Goal: Task Accomplishment & Management: Complete application form

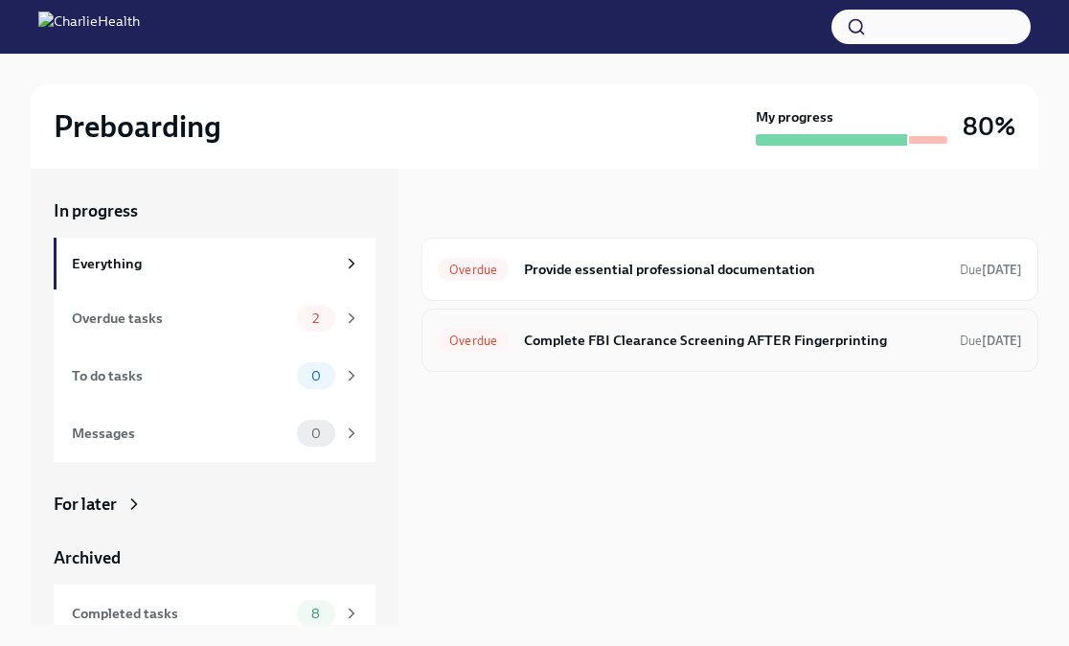
click at [505, 355] on div "Overdue Complete FBI Clearance Screening AFTER Fingerprinting Due [DATE]" at bounding box center [729, 339] width 617 height 63
click at [538, 352] on div "Overdue Complete FBI Clearance Screening AFTER Fingerprinting Due [DATE]" at bounding box center [730, 340] width 584 height 31
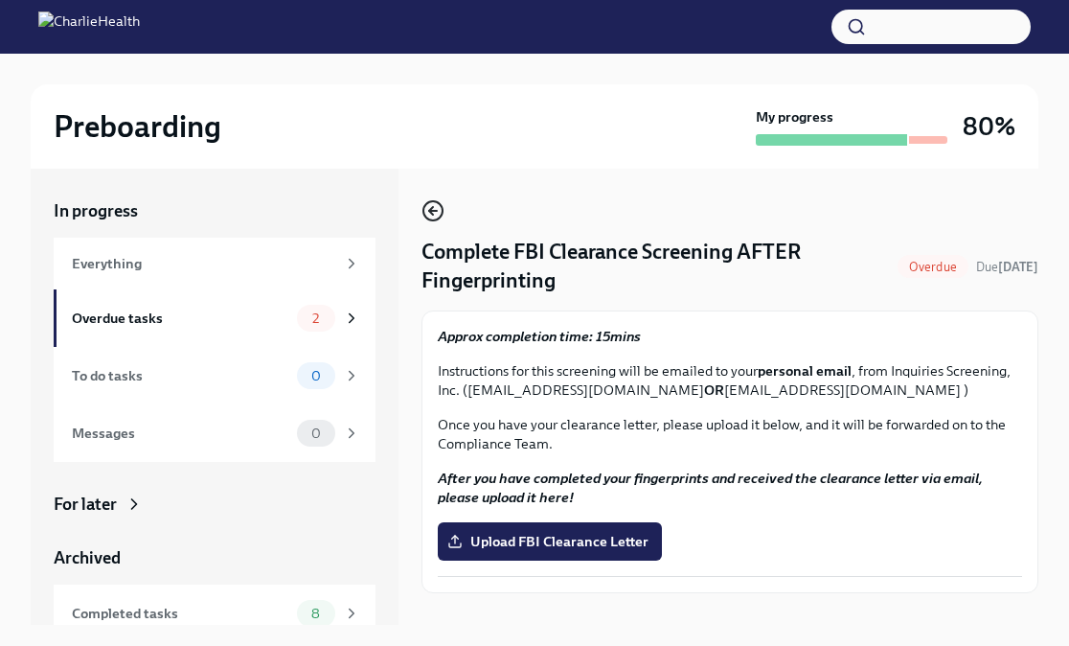
click at [432, 217] on icon "button" at bounding box center [432, 210] width 23 height 23
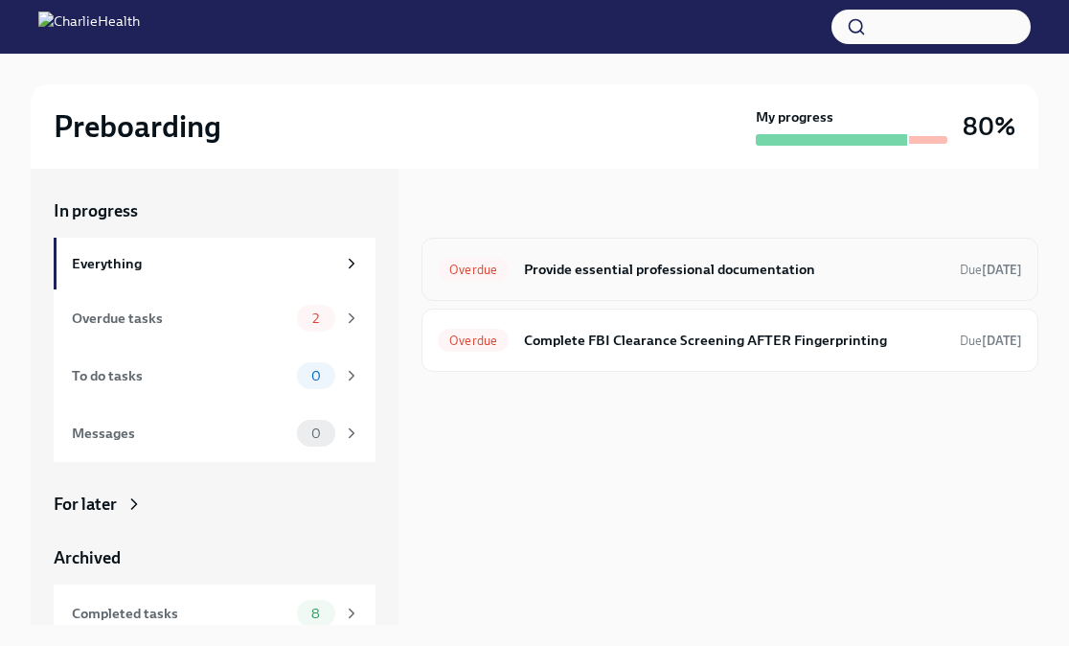
click at [574, 288] on div "Overdue Provide essential professional documentation Due [DATE]" at bounding box center [729, 269] width 617 height 63
click at [576, 265] on h6 "Provide essential professional documentation" at bounding box center [734, 269] width 420 height 21
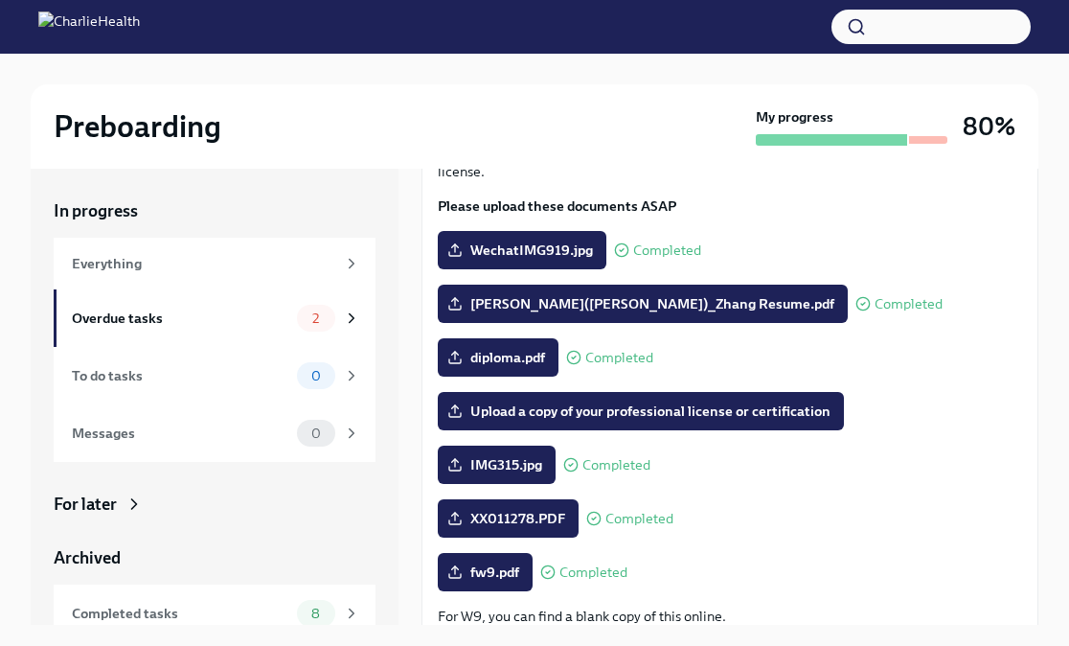
scroll to position [171, 0]
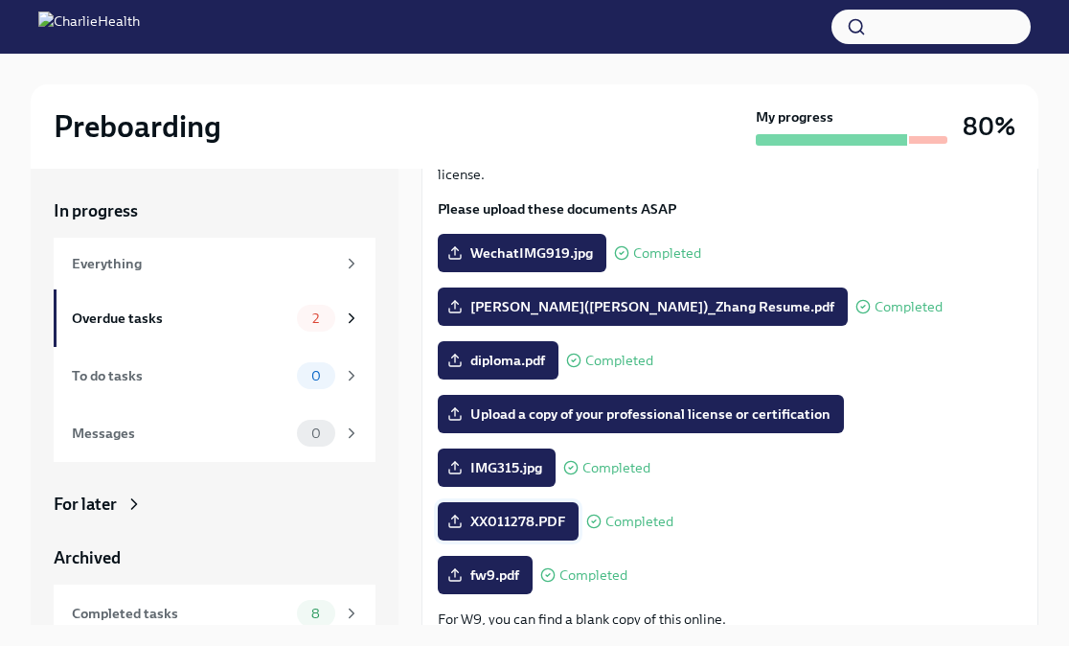
click at [510, 525] on span "XX011278.PDF" at bounding box center [508, 520] width 114 height 19
click at [0, 0] on input "XX011278.PDF" at bounding box center [0, 0] width 0 height 0
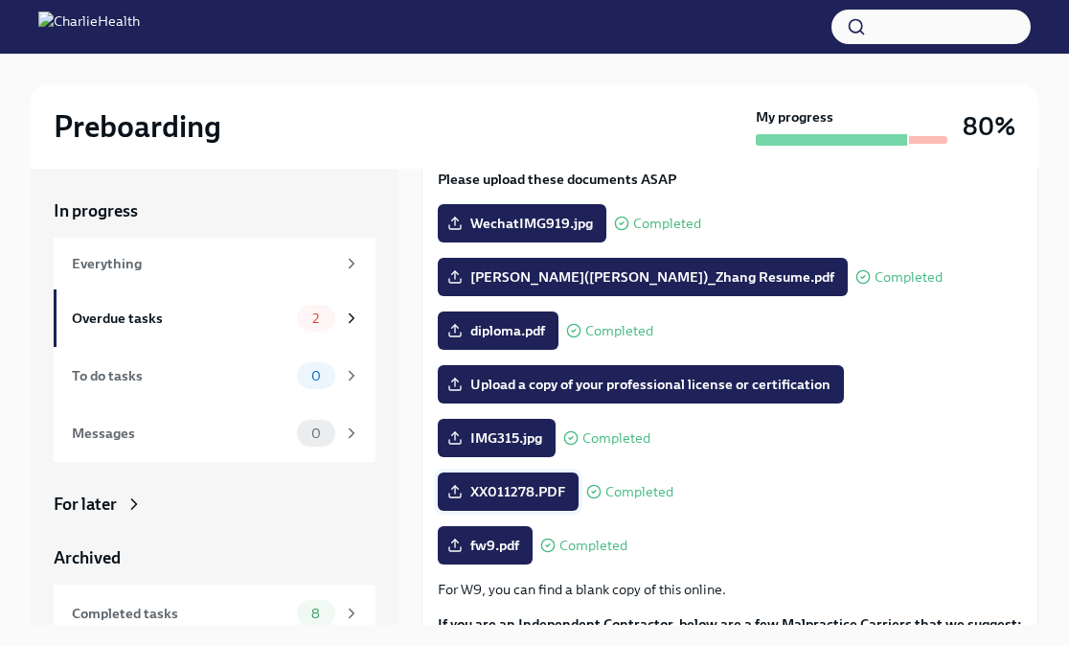
click at [543, 499] on span "XX011278.PDF" at bounding box center [508, 491] width 114 height 19
click at [0, 0] on input "XX011278.PDF" at bounding box center [0, 0] width 0 height 0
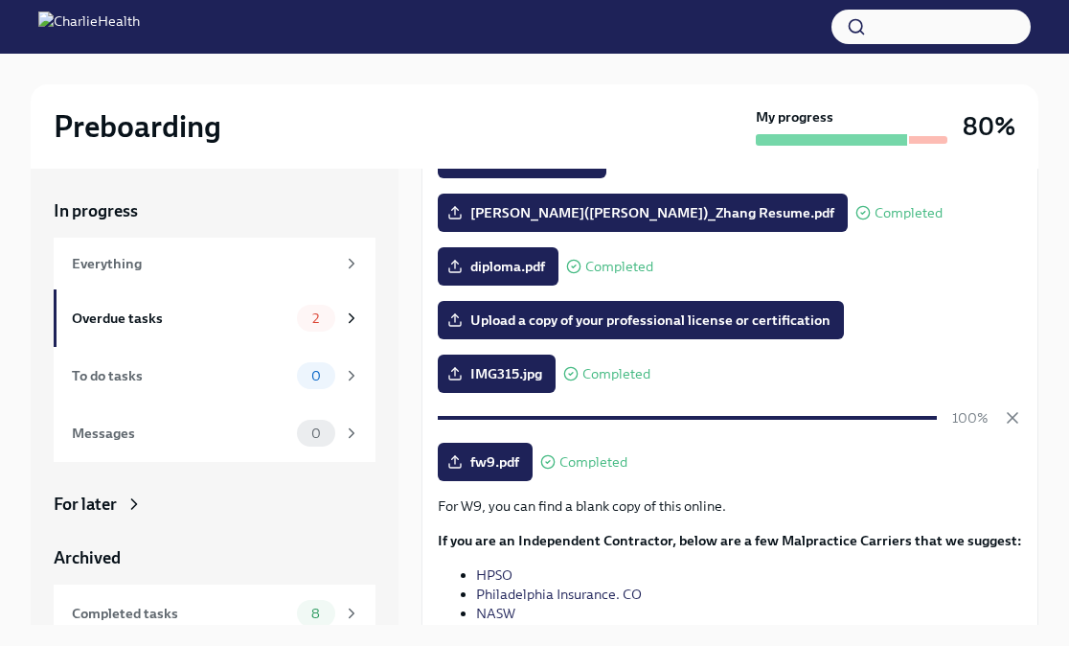
scroll to position [318, 0]
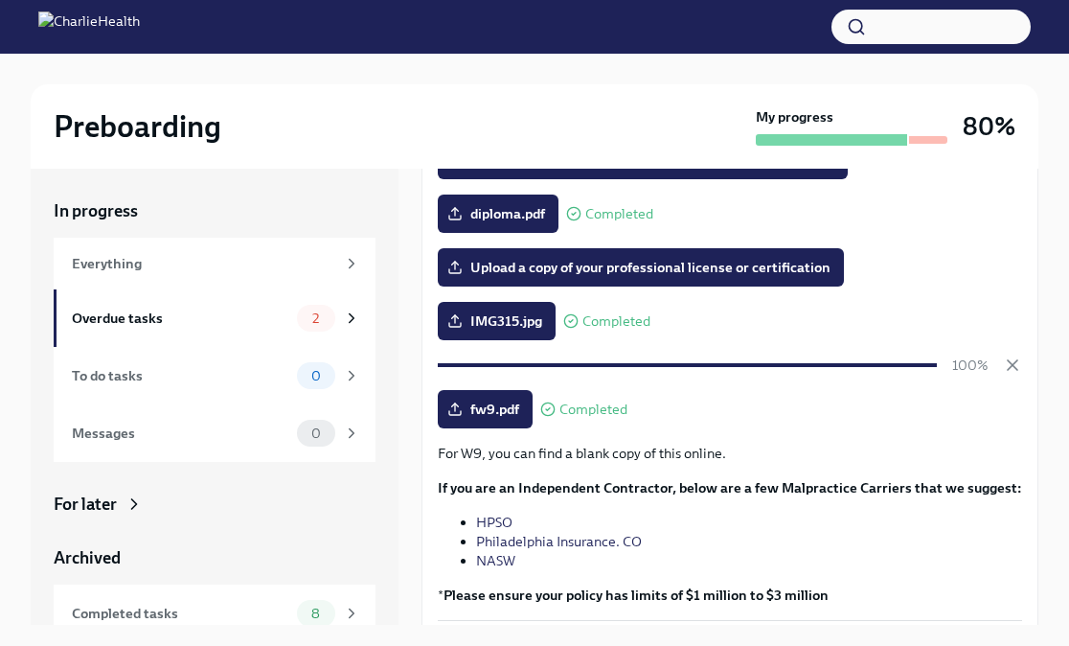
click at [884, 475] on div "For W9, you can find a blank copy of this online. If you are an Independent Con…" at bounding box center [730, 523] width 584 height 161
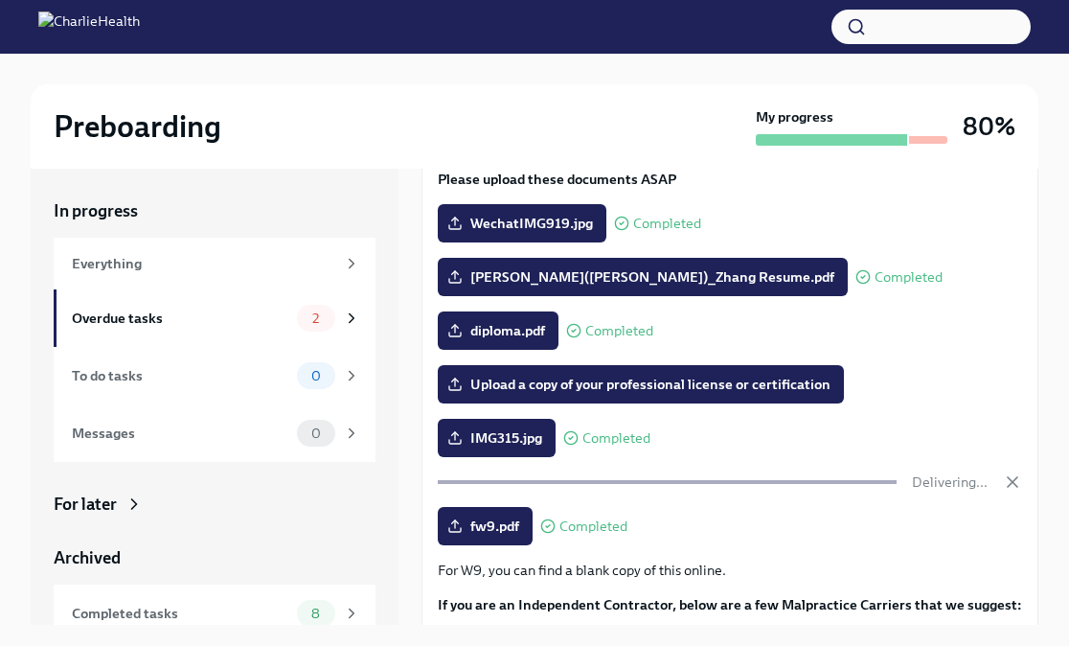
scroll to position [0, 0]
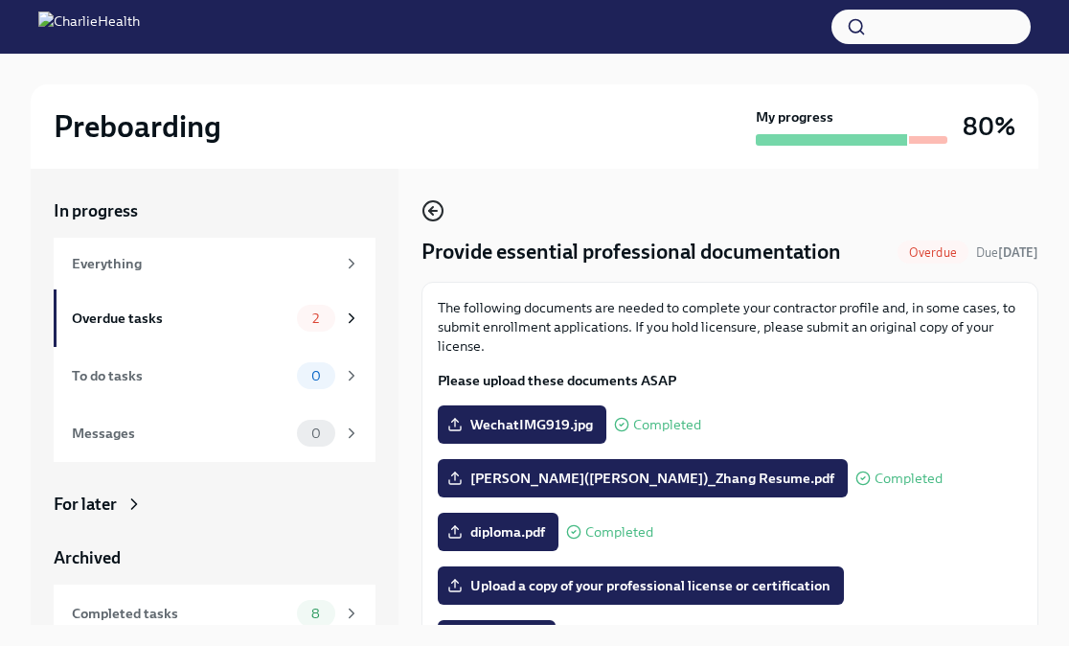
click at [429, 205] on icon "button" at bounding box center [432, 210] width 23 height 23
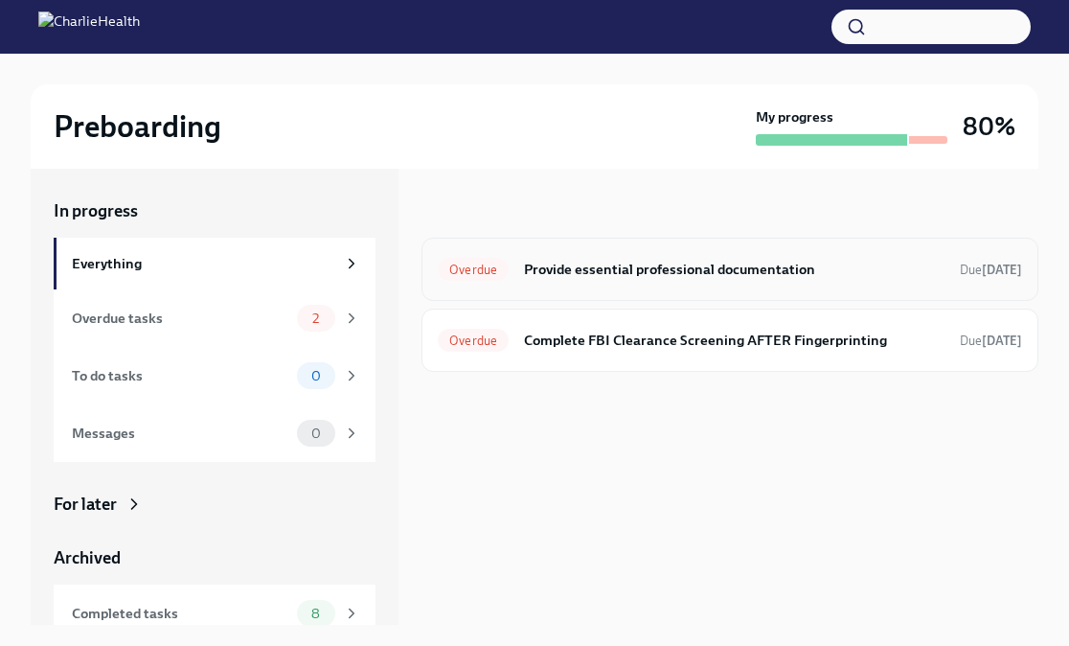
click at [592, 269] on h6 "Provide essential professional documentation" at bounding box center [734, 269] width 420 height 21
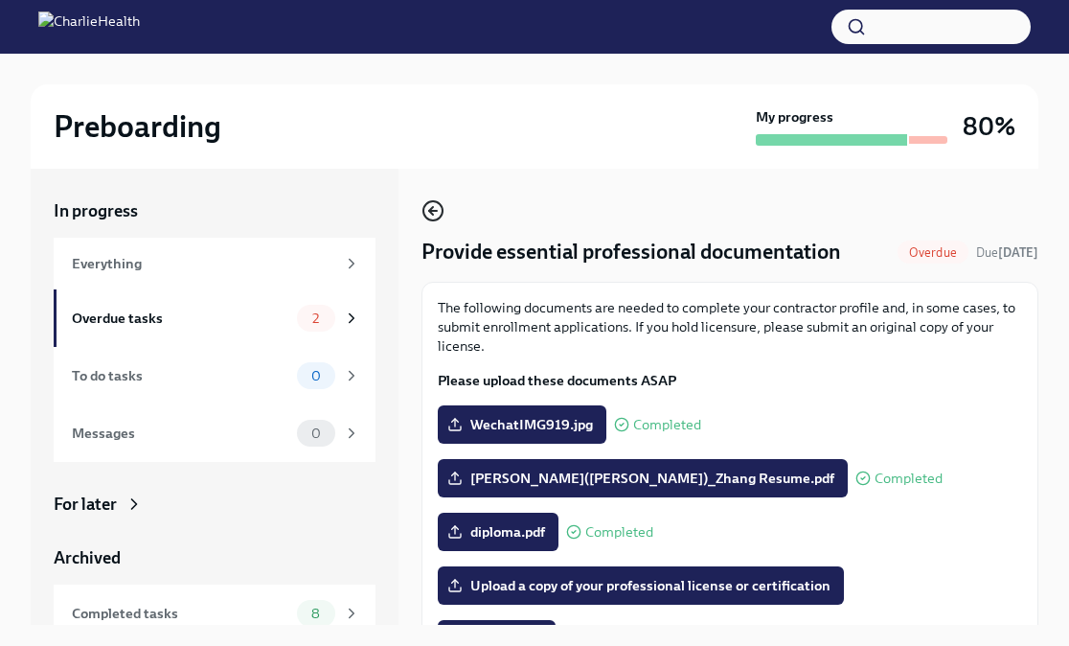
click at [429, 209] on icon "button" at bounding box center [432, 210] width 23 height 23
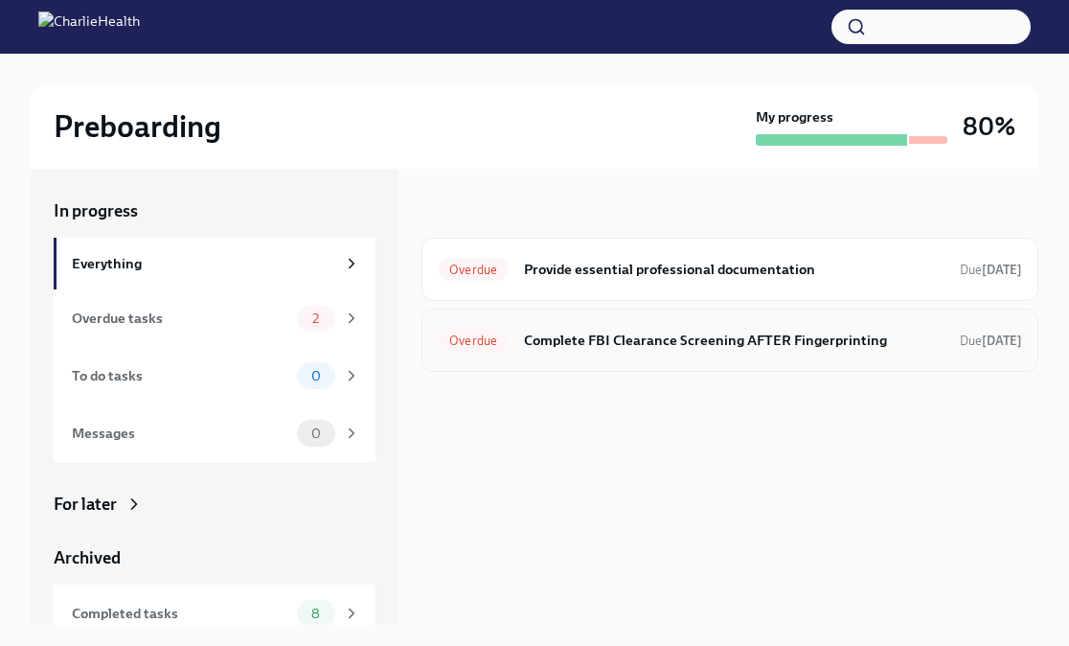
click at [615, 334] on h6 "Complete FBI Clearance Screening AFTER Fingerprinting" at bounding box center [734, 339] width 420 height 21
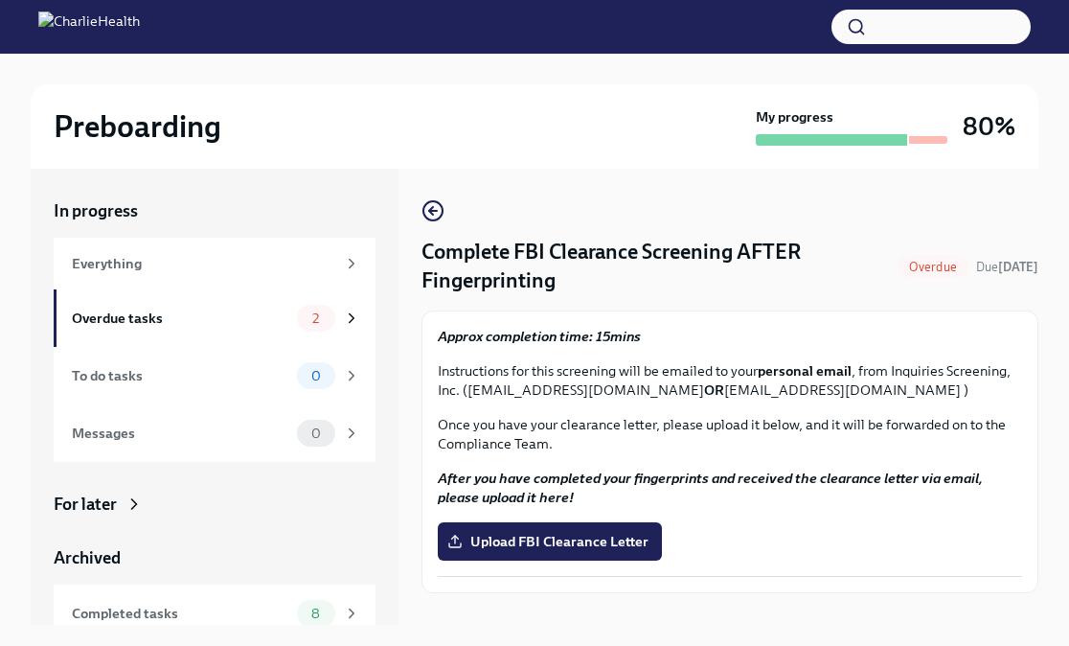
scroll to position [33, 0]
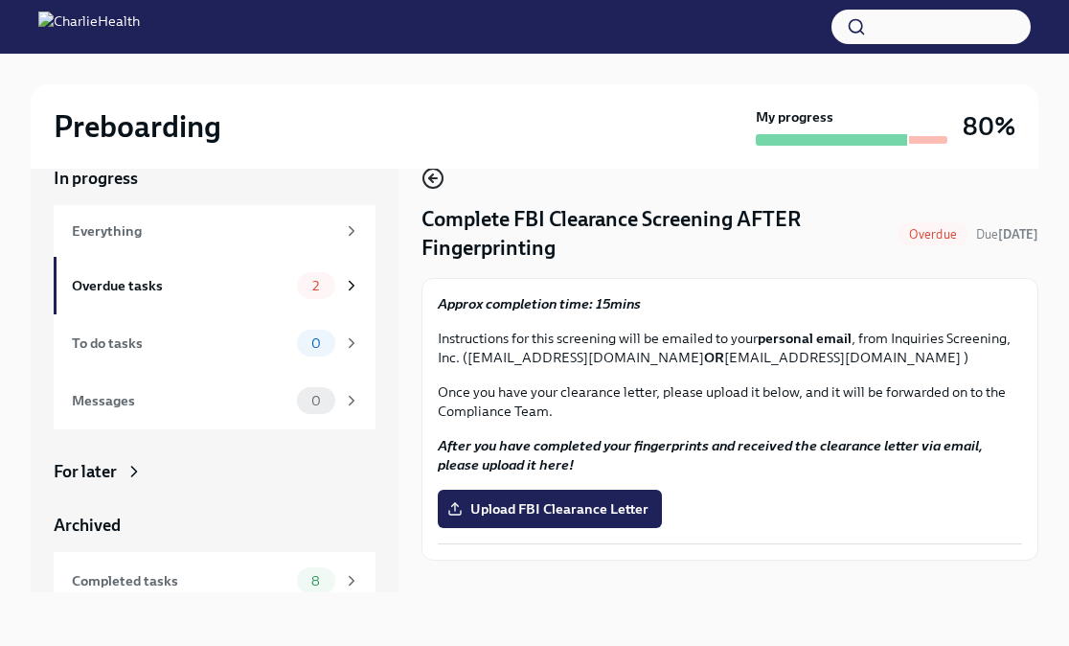
click at [439, 176] on icon "button" at bounding box center [432, 178] width 23 height 23
